Goal: Contribute content

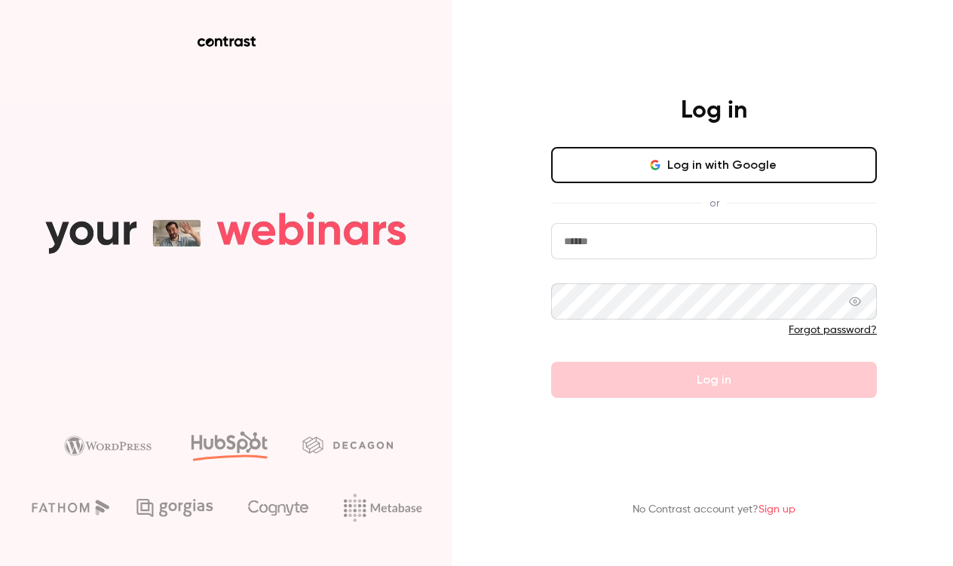
click at [725, 181] on button "Log in with Google" at bounding box center [714, 165] width 326 height 36
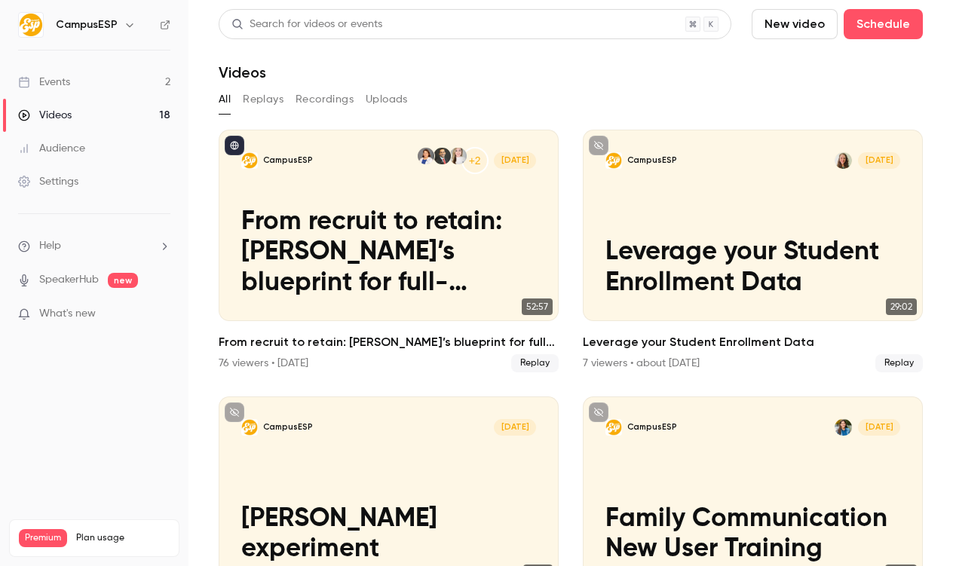
click at [798, 26] on button "New video" at bounding box center [795, 24] width 86 height 30
click at [786, 71] on div "Record" at bounding box center [838, 65] width 115 height 15
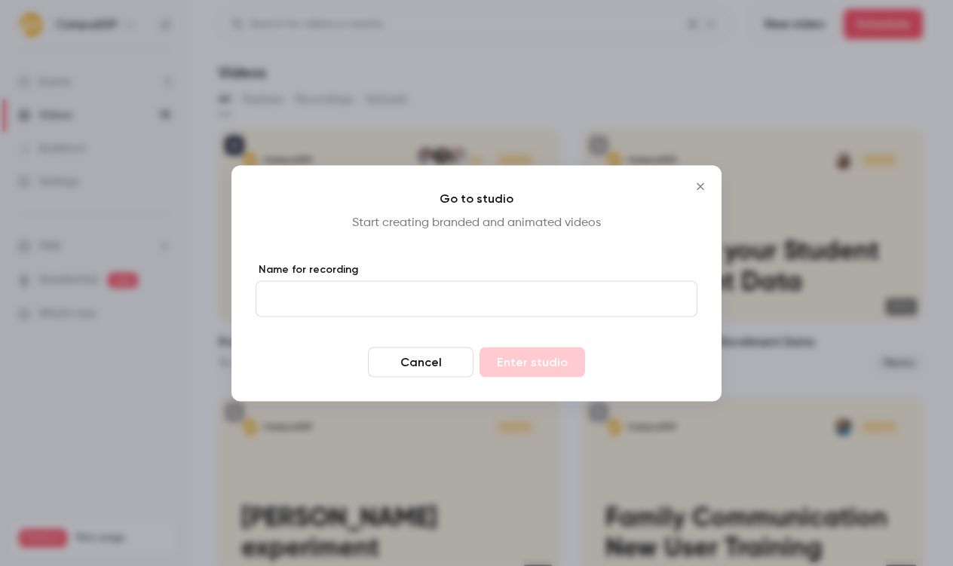
click at [485, 292] on input "Name for recording" at bounding box center [477, 298] width 442 height 36
type input "**********"
click at [568, 369] on button "Enter studio" at bounding box center [533, 362] width 106 height 30
